Goal: Task Accomplishment & Management: Manage account settings

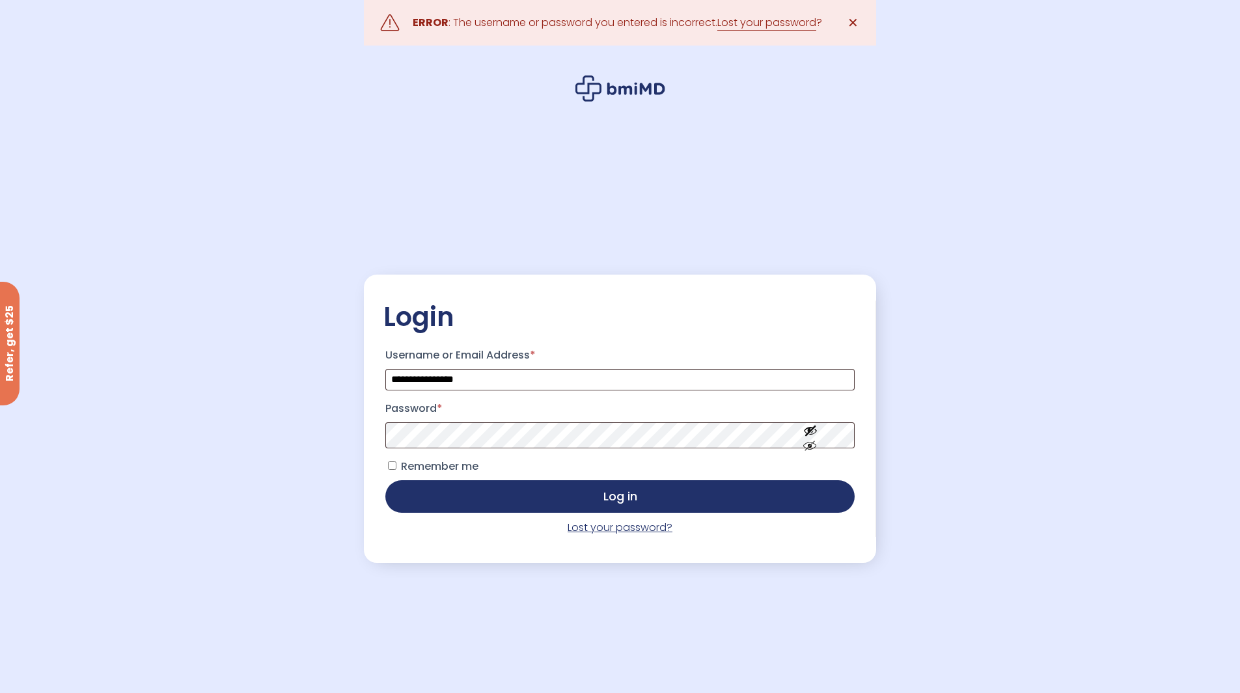
click at [603, 529] on link "Lost your password?" at bounding box center [620, 527] width 105 height 15
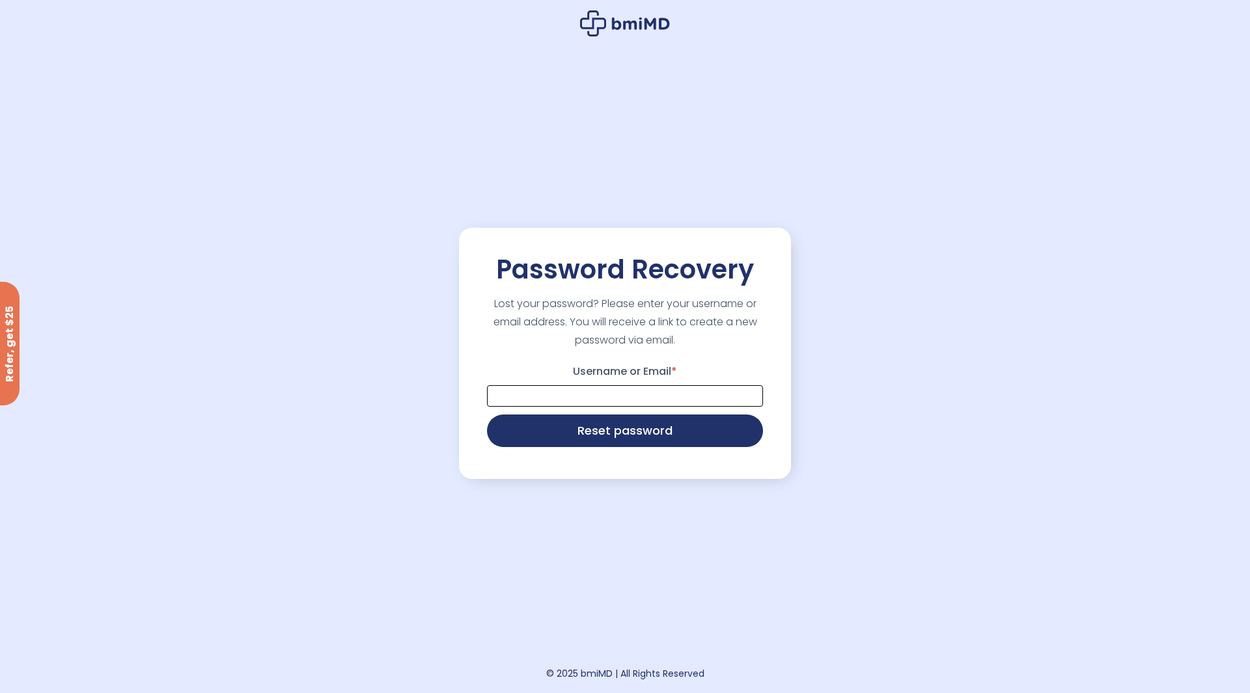
click at [596, 394] on input "Username or Email *" at bounding box center [625, 395] width 276 height 21
type input "**********"
click at [604, 435] on button "Reset password" at bounding box center [625, 429] width 276 height 33
